Goal: Transaction & Acquisition: Purchase product/service

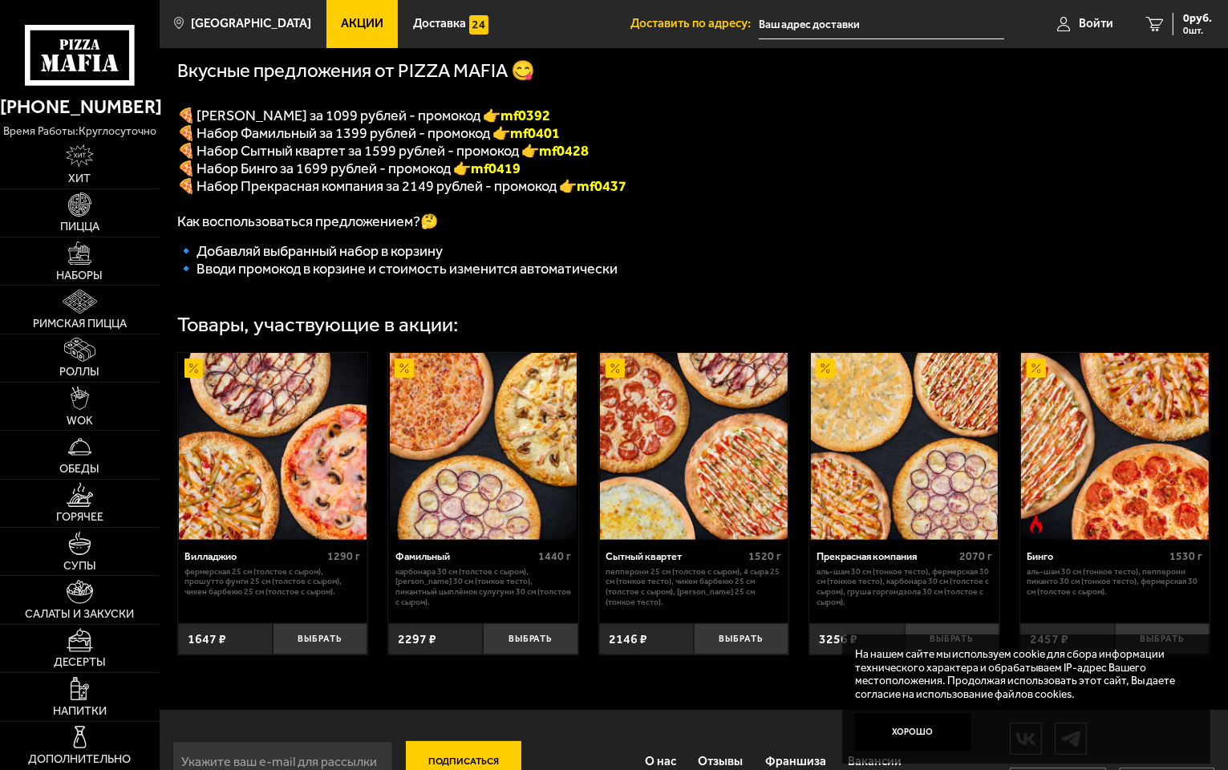
scroll to position [382, 0]
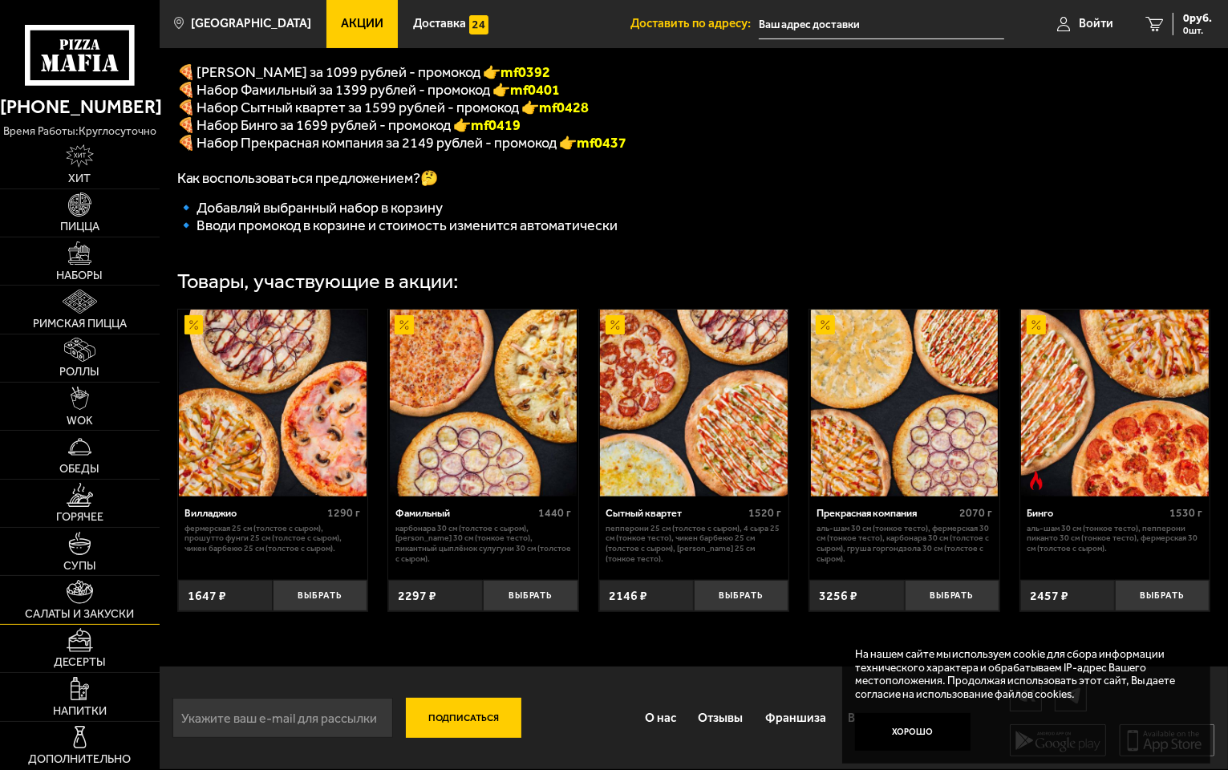
click at [87, 606] on link "Салаты и закуски" at bounding box center [80, 599] width 160 height 47
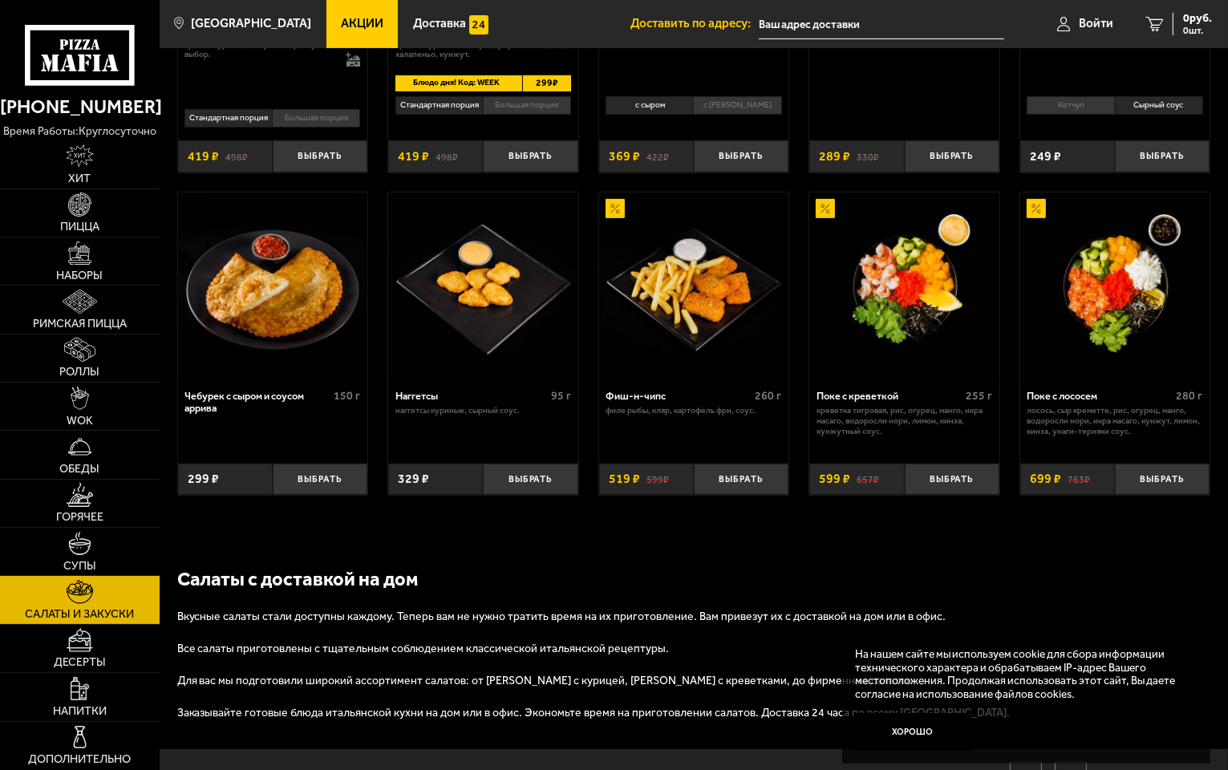
scroll to position [766, 0]
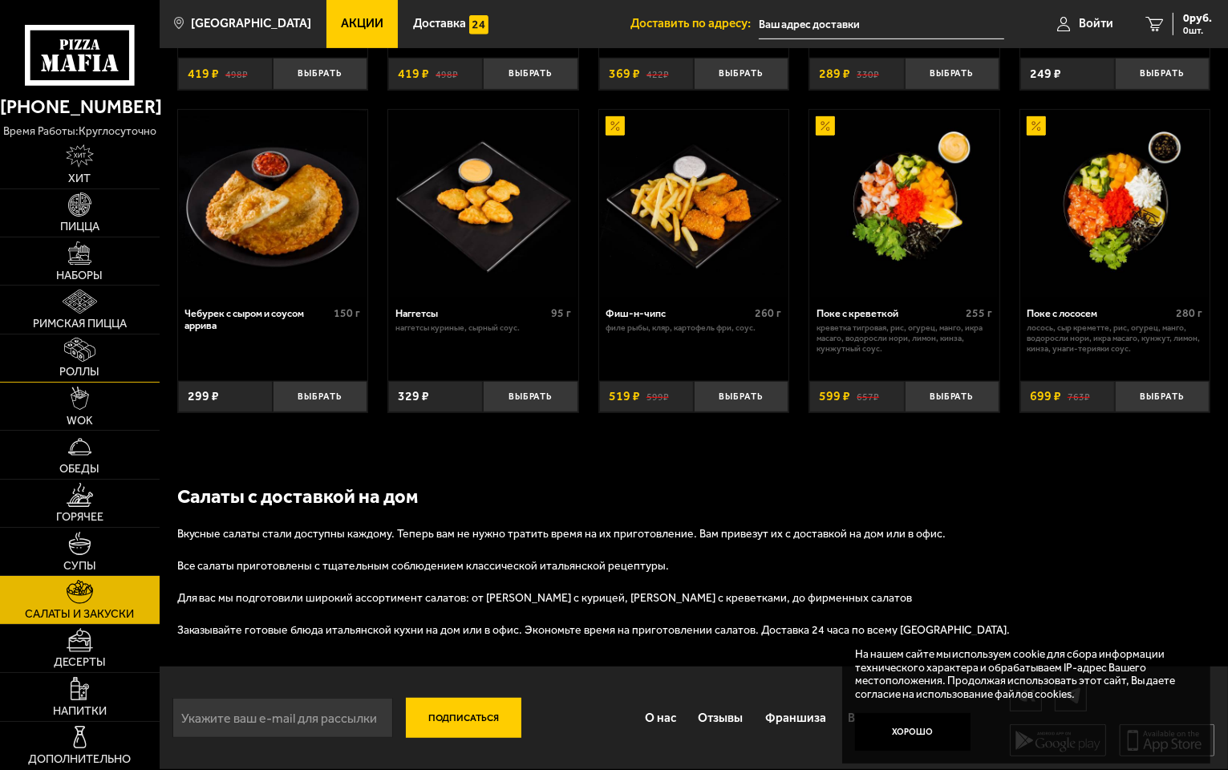
click at [100, 354] on link "Роллы" at bounding box center [80, 357] width 160 height 47
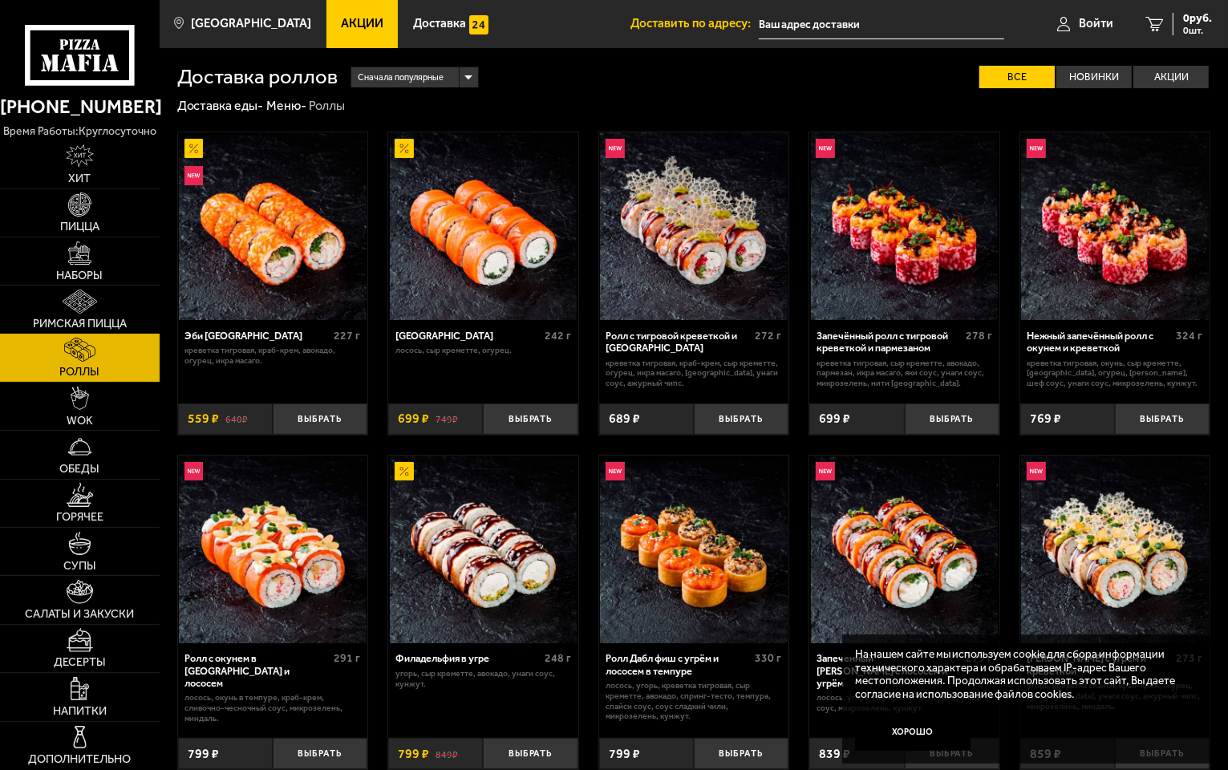
click at [81, 303] on img at bounding box center [80, 302] width 34 height 24
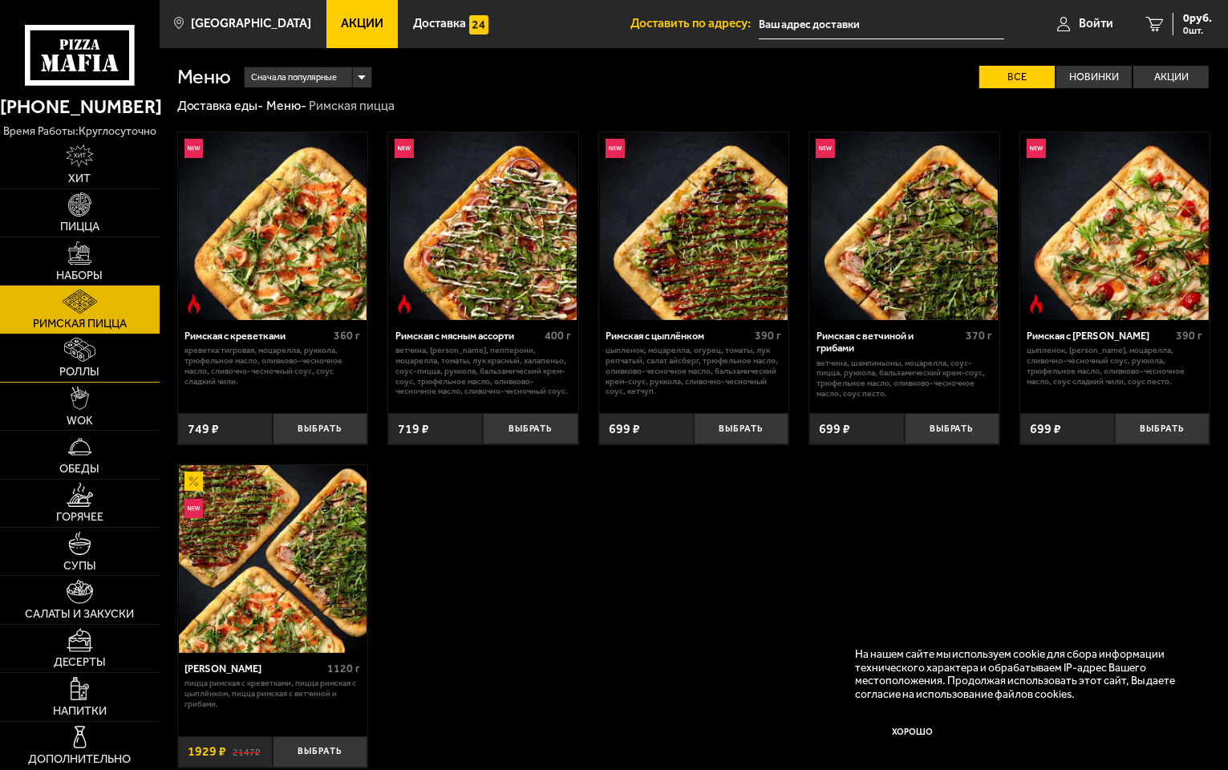
click at [58, 349] on link "Роллы" at bounding box center [80, 357] width 160 height 47
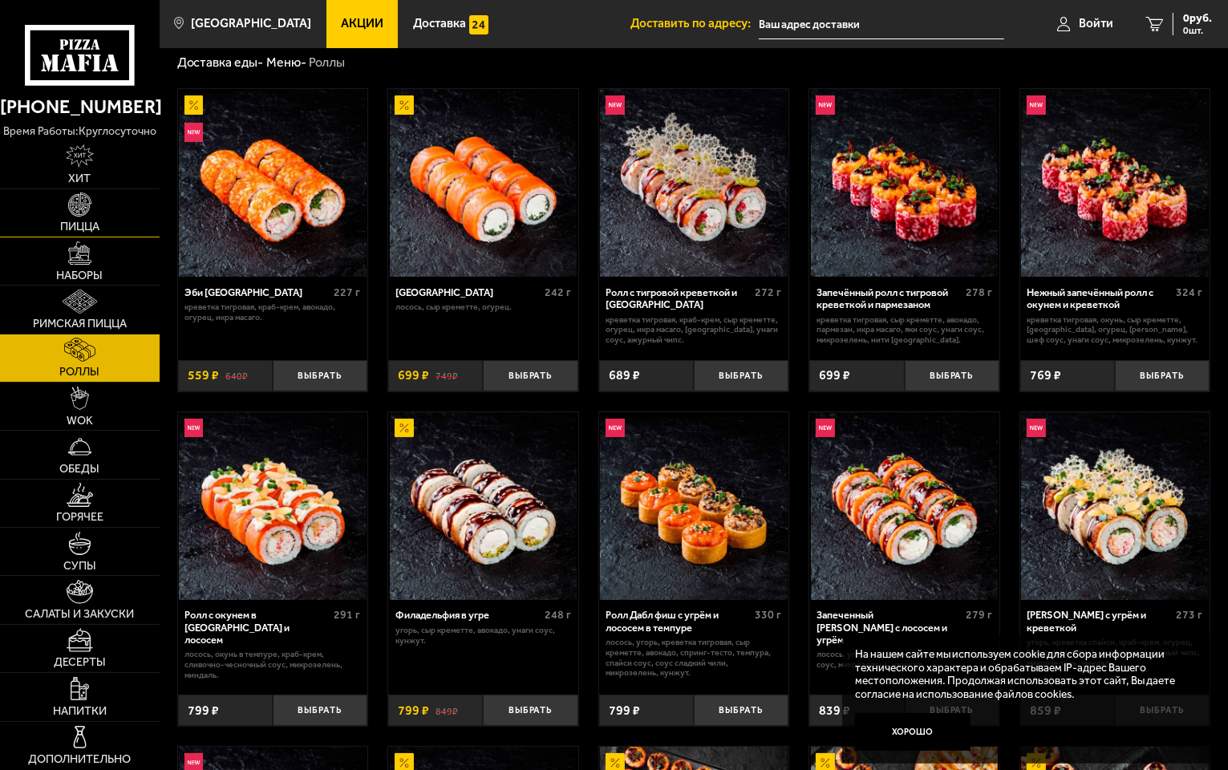
scroll to position [80, 0]
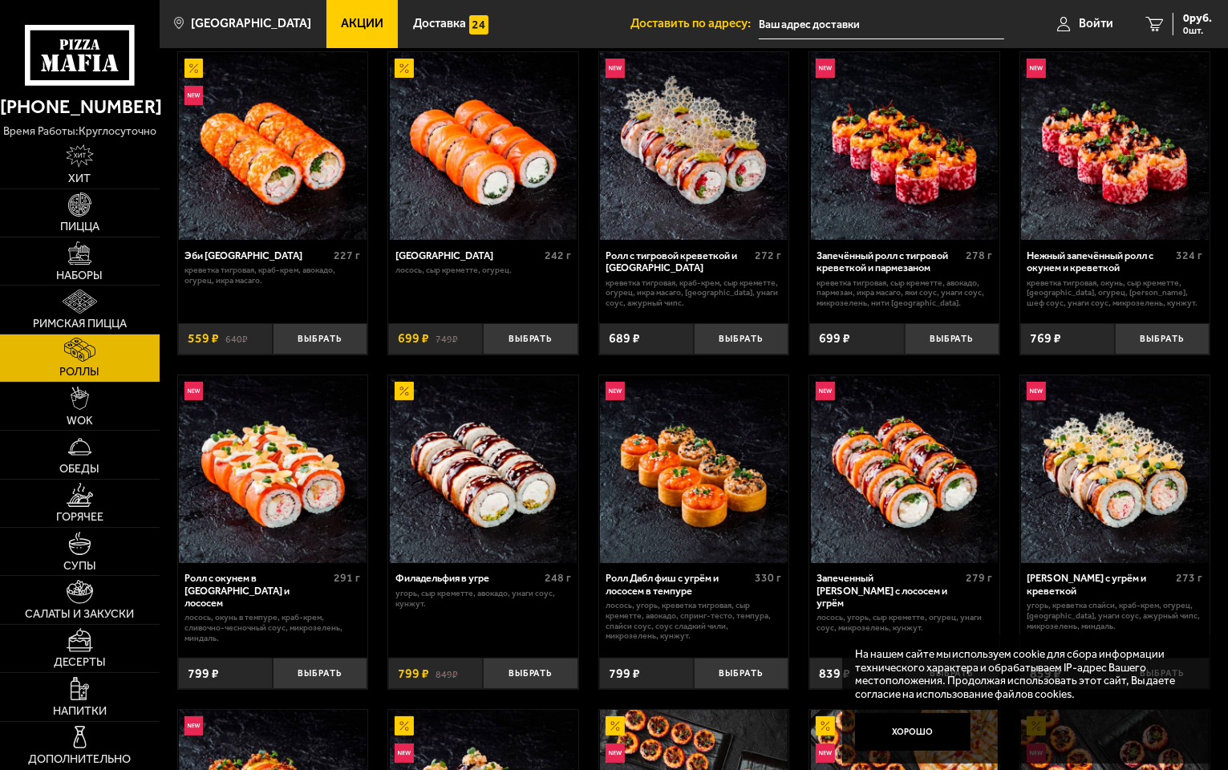
click at [93, 127] on p "время работы: круглосуточно" at bounding box center [80, 132] width 160 height 18
click at [73, 158] on img at bounding box center [80, 156] width 29 height 24
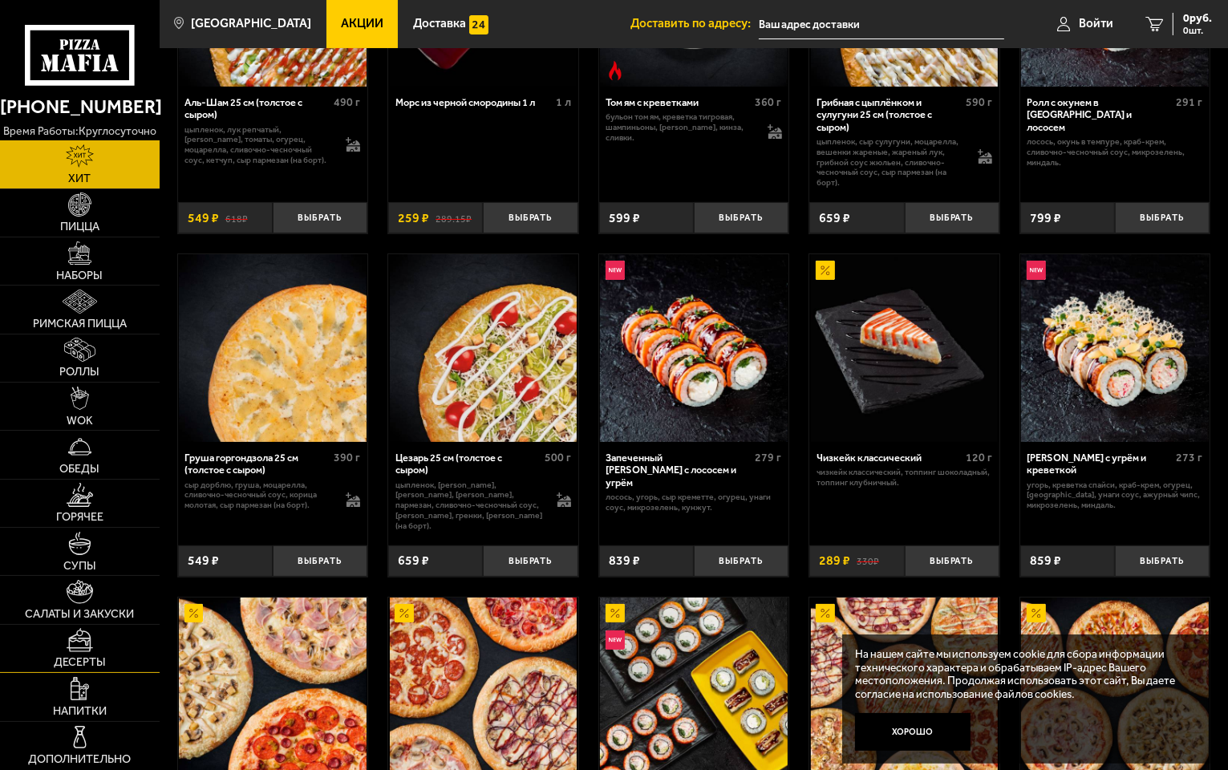
scroll to position [241, 0]
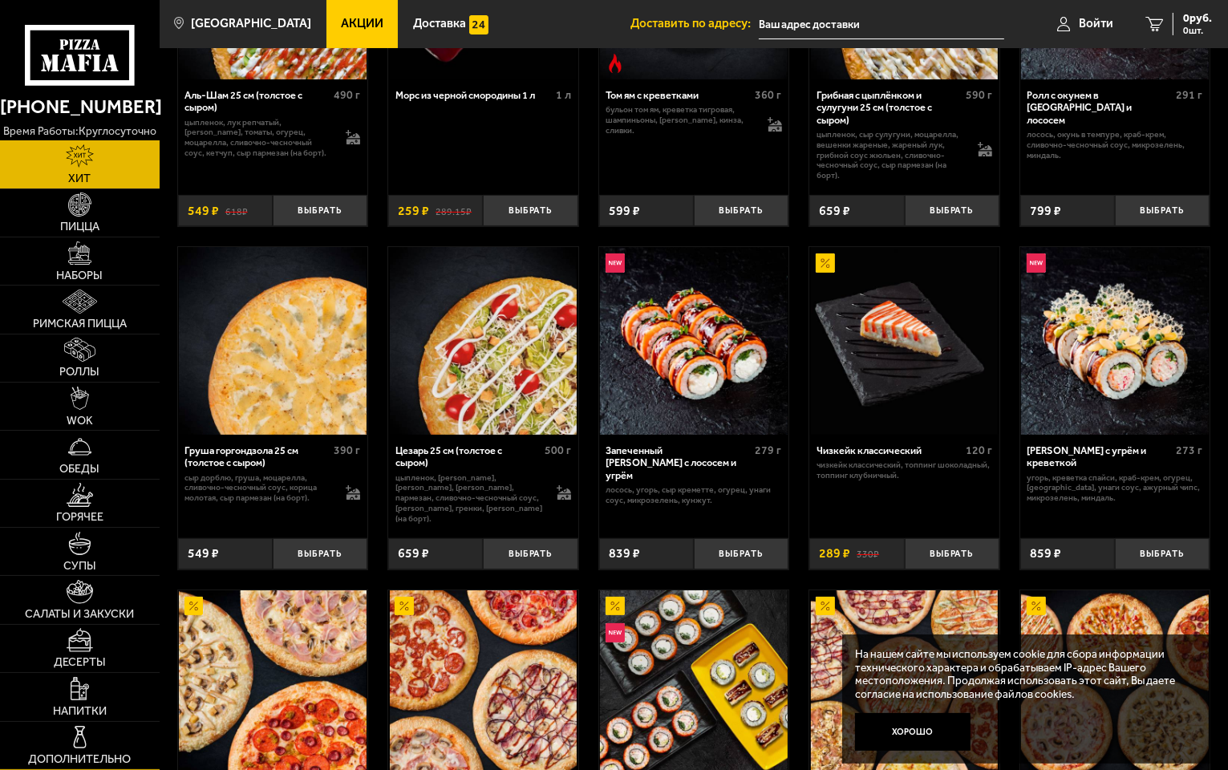
click at [106, 737] on link "Дополнительно" at bounding box center [80, 745] width 160 height 47
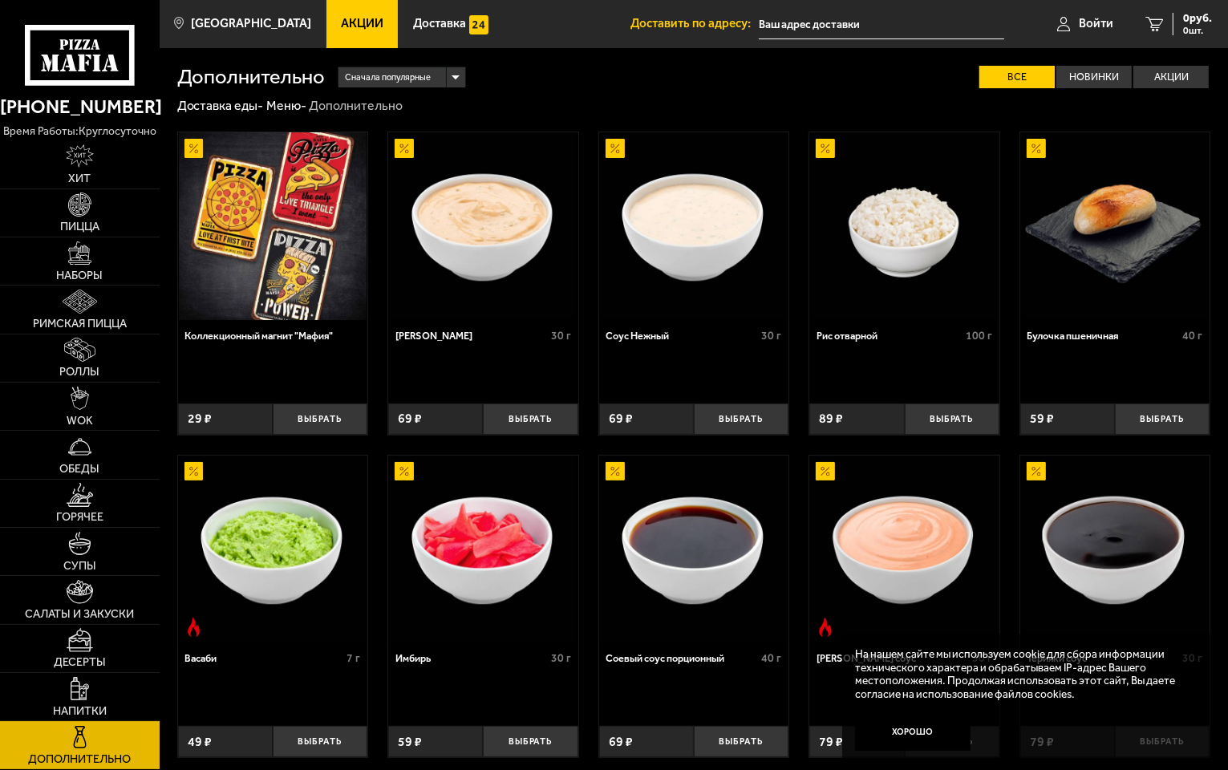
click at [94, 717] on span "Напитки" at bounding box center [80, 711] width 54 height 11
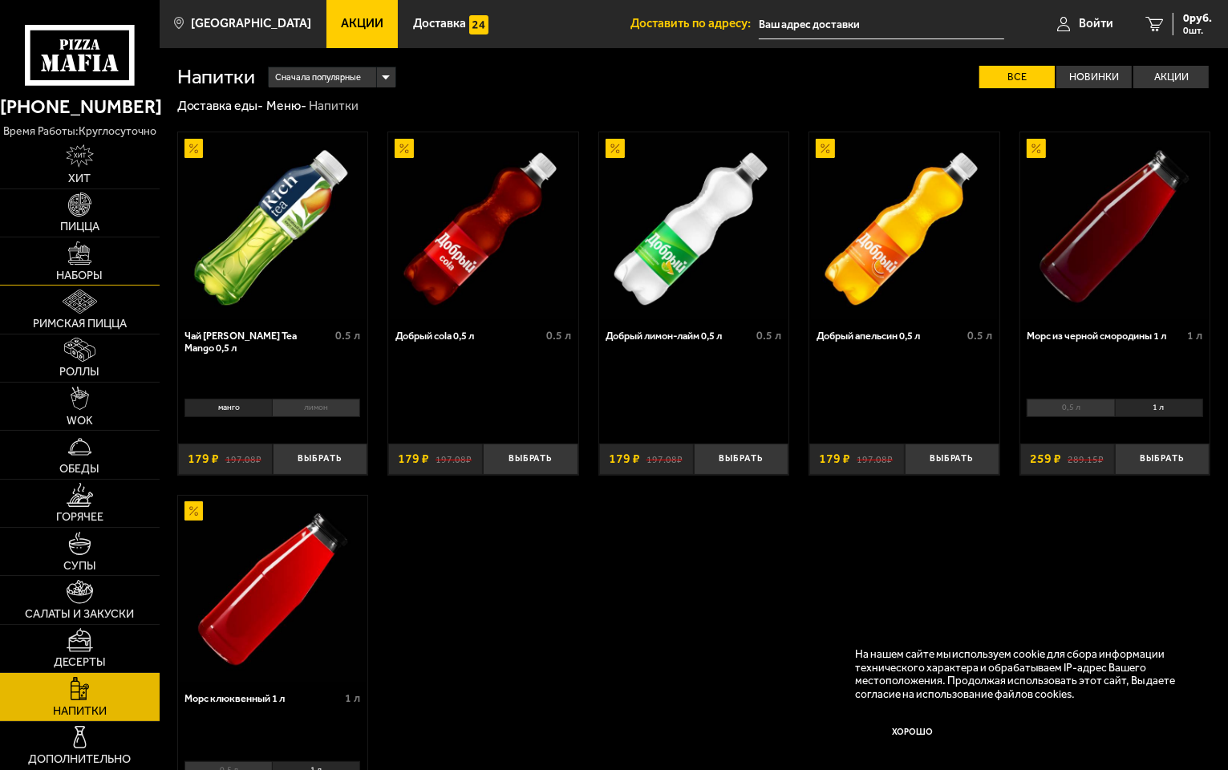
click at [80, 271] on span "Наборы" at bounding box center [80, 275] width 47 height 11
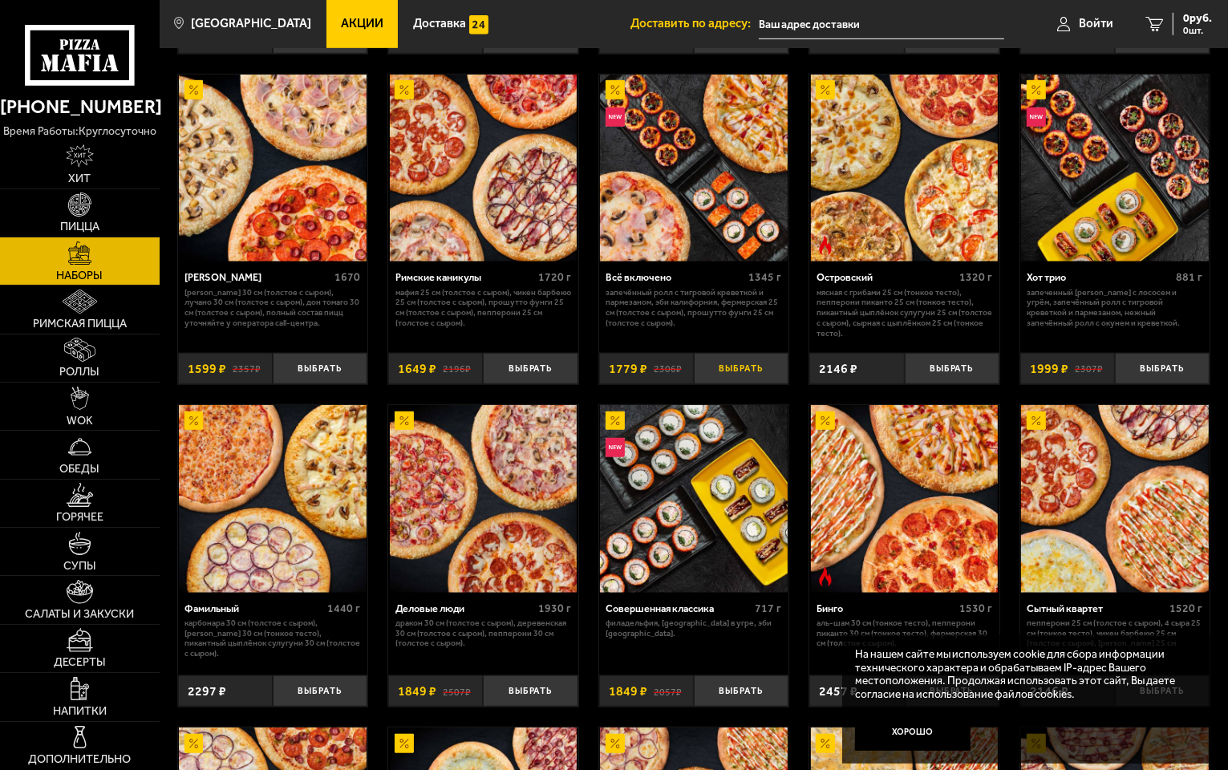
scroll to position [1043, 0]
